Goal: Transaction & Acquisition: Purchase product/service

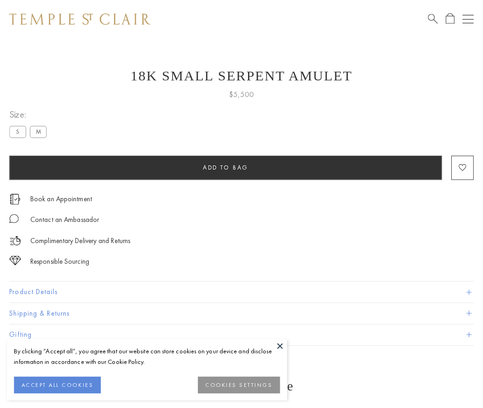
scroll to position [15, 0]
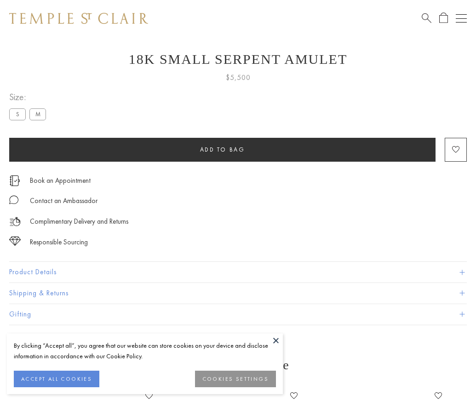
click at [222, 149] on span "Add to bag" at bounding box center [222, 150] width 45 height 8
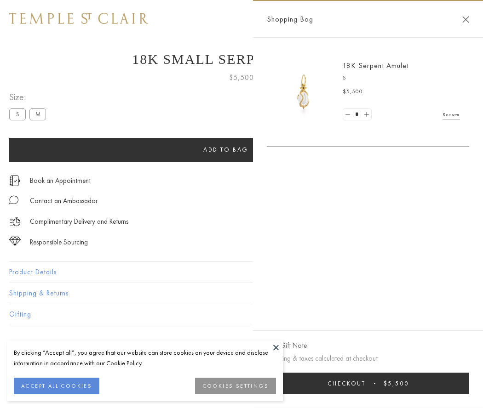
click at [368, 383] on button "Checkout $5,500" at bounding box center [368, 384] width 202 height 22
